Goal: Task Accomplishment & Management: Manage account settings

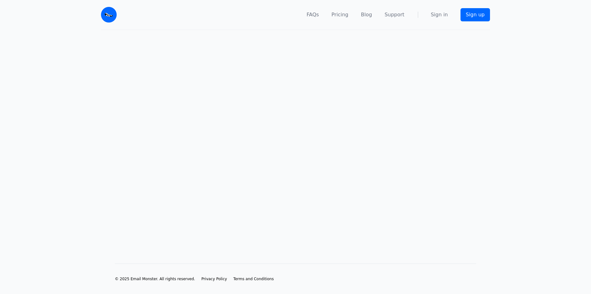
click at [263, 100] on main at bounding box center [295, 136] width 591 height 213
drag, startPoint x: 265, startPoint y: 88, endPoint x: 304, endPoint y: 175, distance: 94.9
click at [350, 196] on main at bounding box center [295, 136] width 591 height 213
drag, startPoint x: 299, startPoint y: 175, endPoint x: 296, endPoint y: 173, distance: 3.2
click at [297, 174] on main at bounding box center [295, 136] width 591 height 213
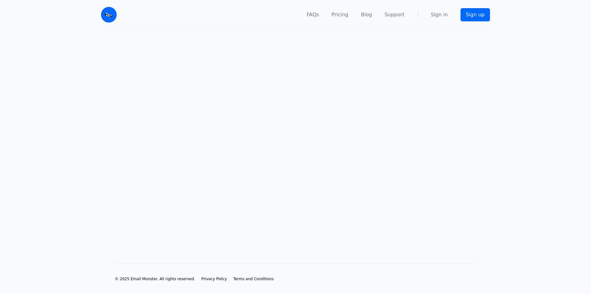
drag, startPoint x: 296, startPoint y: 173, endPoint x: 280, endPoint y: 184, distance: 19.8
click at [288, 172] on main at bounding box center [295, 136] width 591 height 213
drag, startPoint x: 268, startPoint y: 211, endPoint x: 268, endPoint y: 207, distance: 3.5
click at [267, 210] on main at bounding box center [295, 136] width 591 height 213
drag, startPoint x: 268, startPoint y: 207, endPoint x: 266, endPoint y: 169, distance: 38.0
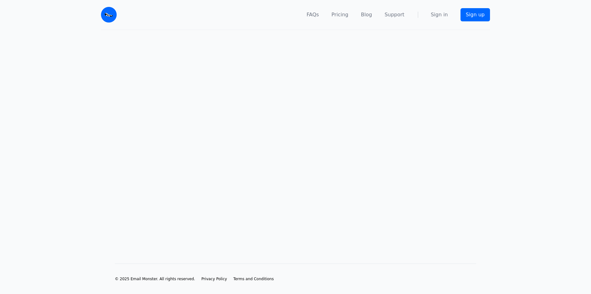
click at [266, 177] on main at bounding box center [295, 136] width 591 height 213
drag, startPoint x: 264, startPoint y: 131, endPoint x: 264, endPoint y: 126, distance: 5.3
drag, startPoint x: 264, startPoint y: 126, endPoint x: 169, endPoint y: 75, distance: 107.9
click at [204, 111] on main at bounding box center [295, 136] width 591 height 213
click at [245, 85] on main at bounding box center [295, 136] width 591 height 213
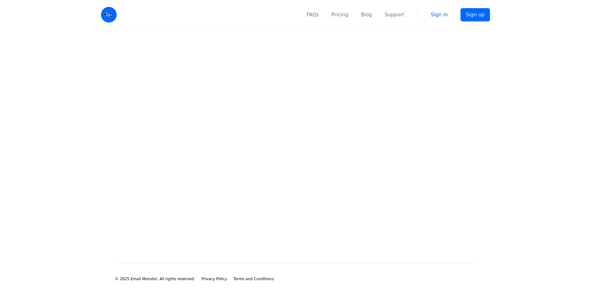
click at [445, 16] on link "Sign in" at bounding box center [439, 15] width 17 height 8
click at [269, 127] on main at bounding box center [295, 136] width 591 height 213
